Goal: Check status: Check status

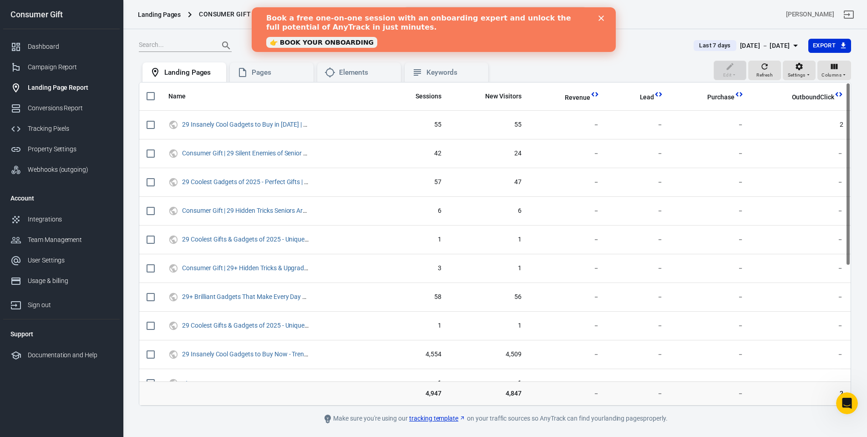
click at [600, 20] on polygon "Close" at bounding box center [600, 17] width 5 height 5
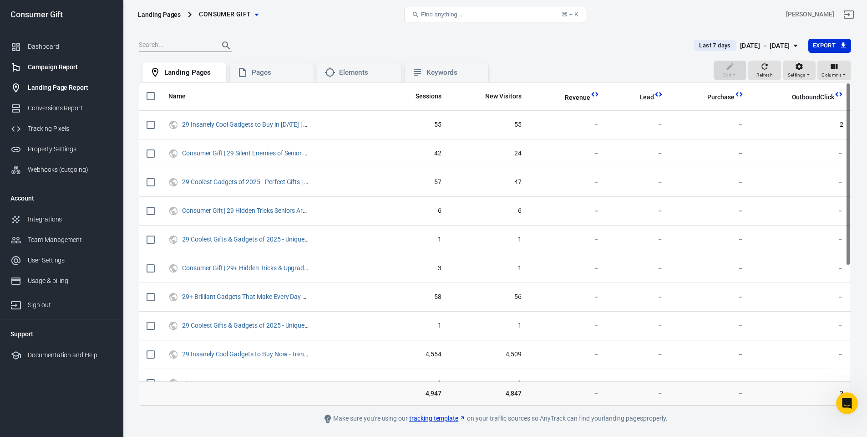
click at [60, 61] on link "Campaign Report" at bounding box center [61, 67] width 117 height 20
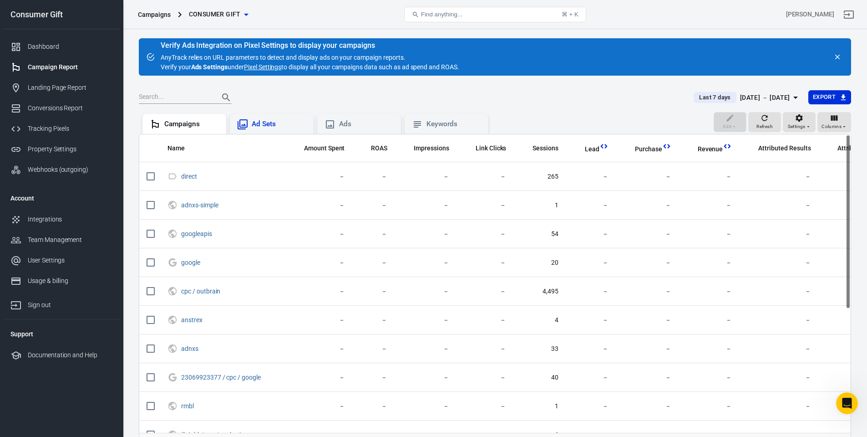
click at [279, 130] on div "Ad Sets" at bounding box center [272, 124] width 84 height 20
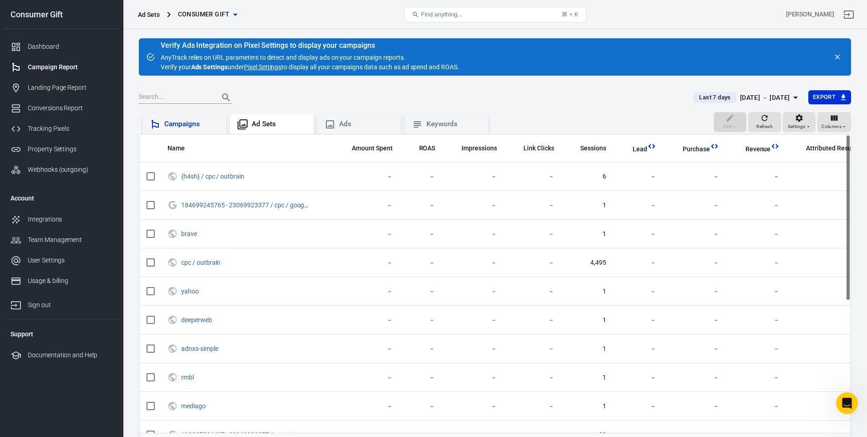
click at [189, 132] on div "Campaigns" at bounding box center [185, 124] width 84 height 20
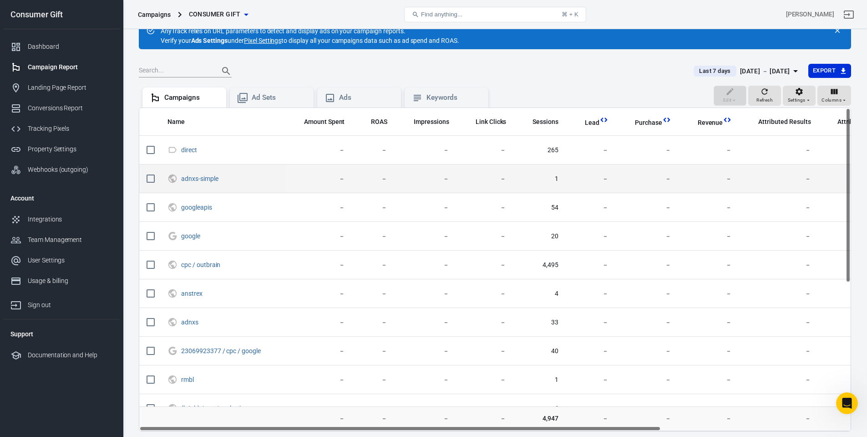
click at [569, 182] on td "－" at bounding box center [591, 178] width 50 height 29
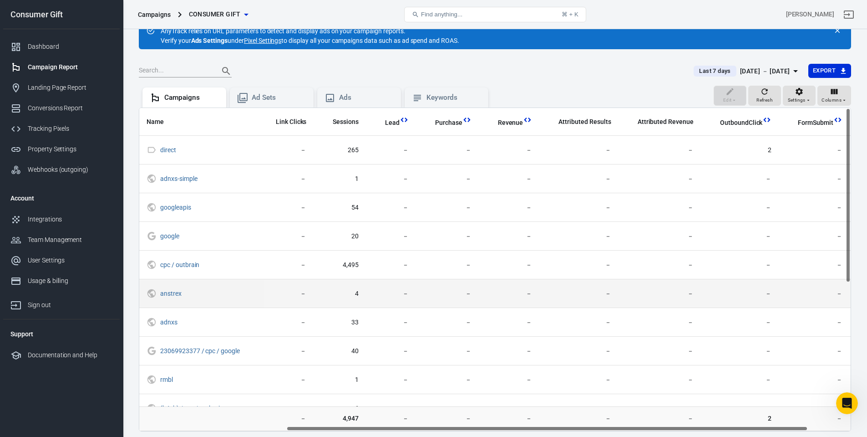
scroll to position [0, 200]
